Goal: Complete application form

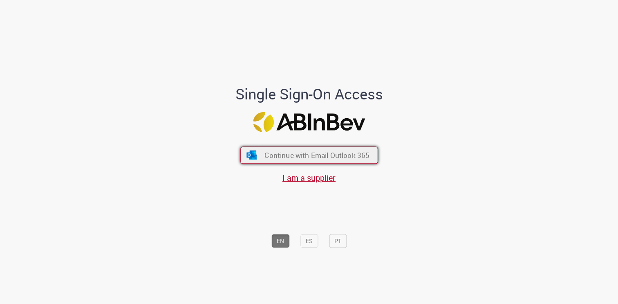
click at [322, 162] on button "Continue with Email Outlook 365" at bounding box center [309, 154] width 138 height 17
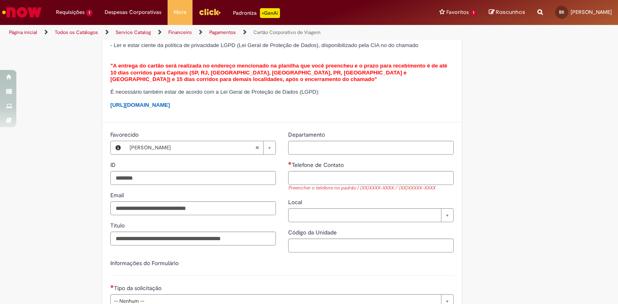
scroll to position [181, 0]
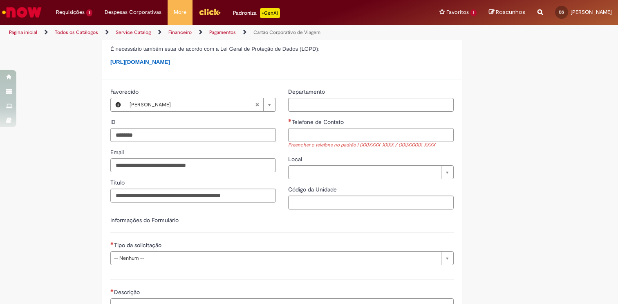
click at [337, 142] on input "Telefone de Contato" at bounding box center [371, 135] width 166 height 14
type input "*"
type input "**********"
click at [361, 112] on input "Departamento" at bounding box center [371, 105] width 166 height 14
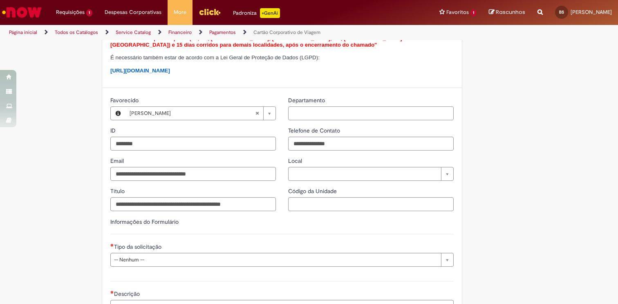
scroll to position [172, 0]
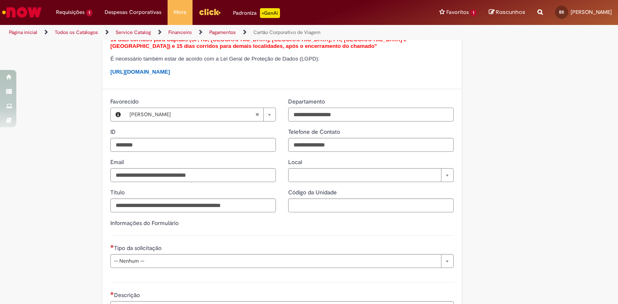
type input "**********"
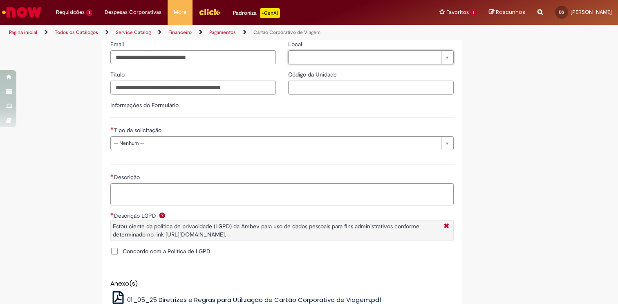
scroll to position [365, 0]
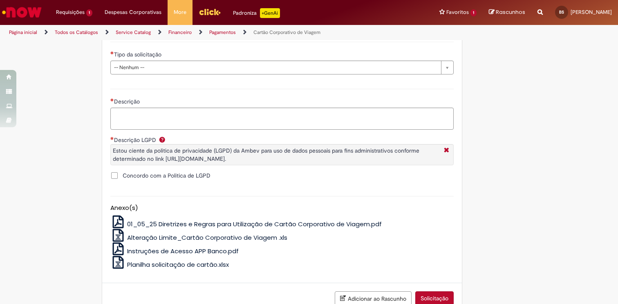
click at [111, 179] on label "Concordo com a Politica de LGPD" at bounding box center [160, 175] width 100 height 8
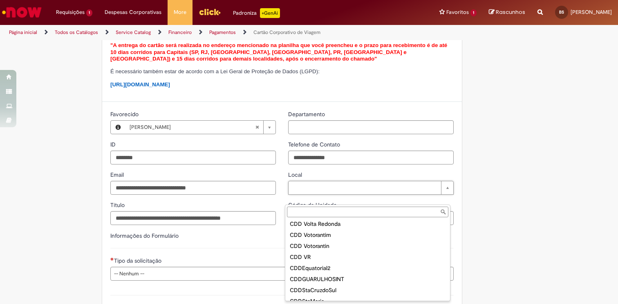
scroll to position [3240, 0]
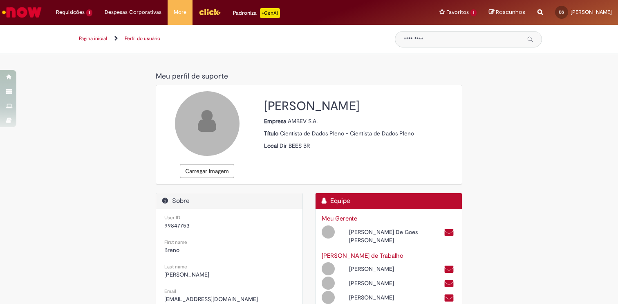
select select "**********"
click at [179, 227] on span "99847753" at bounding box center [176, 225] width 25 height 7
copy span "99847753"
click at [549, 29] on link "Perfil" at bounding box center [581, 31] width 65 height 9
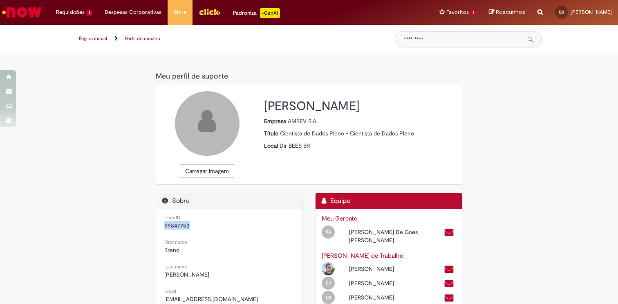
click at [199, 6] on img "Menu Cabeçalho" at bounding box center [210, 12] width 22 height 12
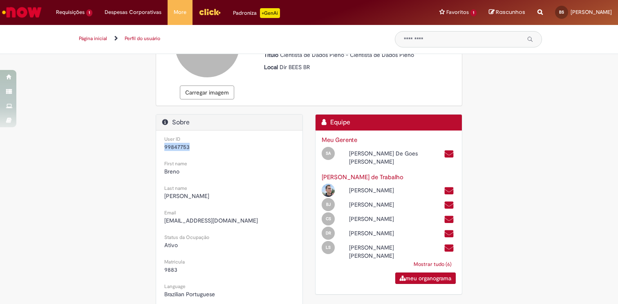
scroll to position [37, 0]
